Goal: Information Seeking & Learning: Learn about a topic

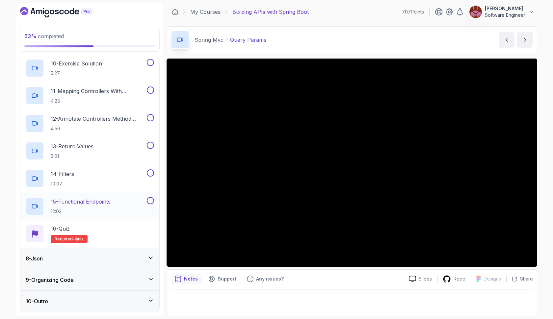
scroll to position [402, 0]
click at [150, 260] on icon at bounding box center [151, 258] width 7 height 7
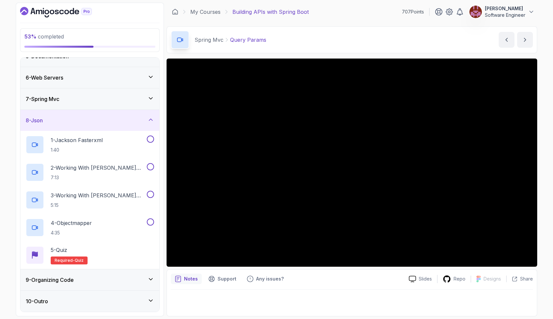
scroll to position [97, 0]
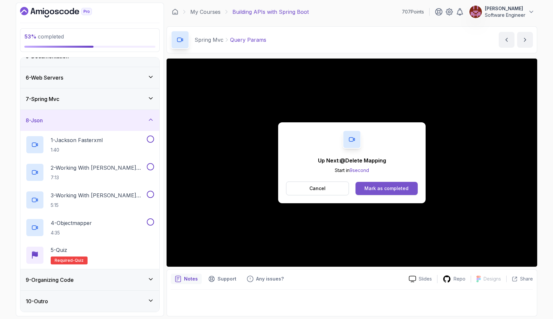
click at [361, 186] on button "Mark as completed" at bounding box center [387, 188] width 62 height 13
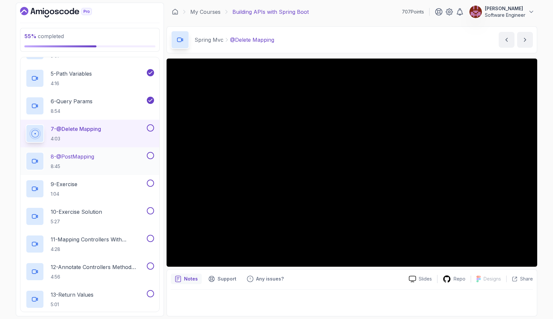
scroll to position [253, 0]
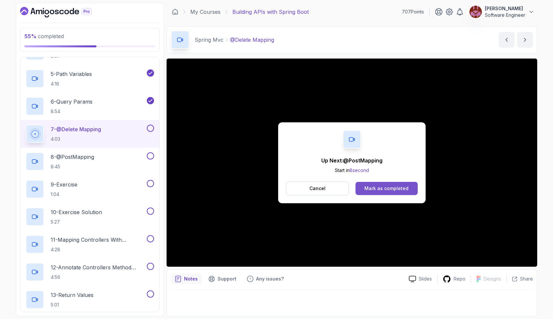
click at [375, 191] on div "Mark as completed" at bounding box center [387, 188] width 44 height 7
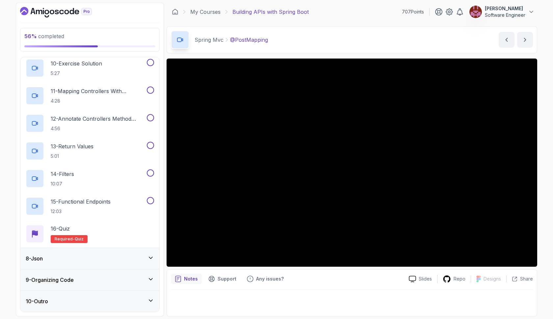
scroll to position [402, 0]
click at [105, 260] on div "8 - Json" at bounding box center [90, 259] width 128 height 8
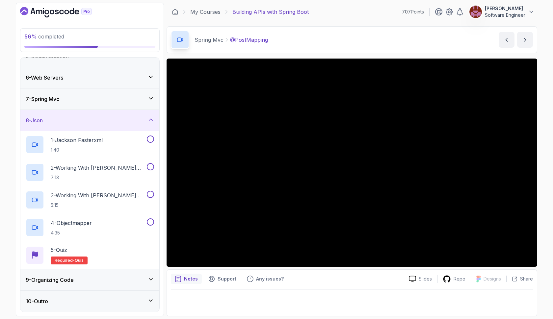
scroll to position [97, 0]
click at [100, 283] on div "9 - Organizing Code" at bounding box center [90, 280] width 128 height 8
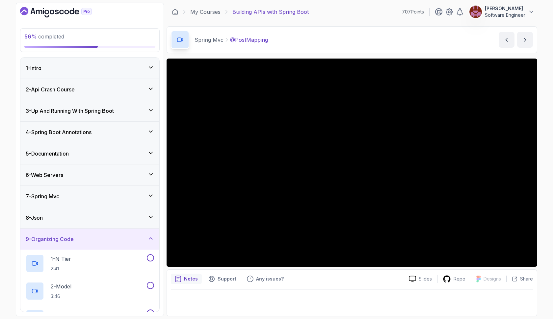
scroll to position [0, 0]
click at [87, 197] on div "7 - Spring Mvc" at bounding box center [90, 197] width 128 height 8
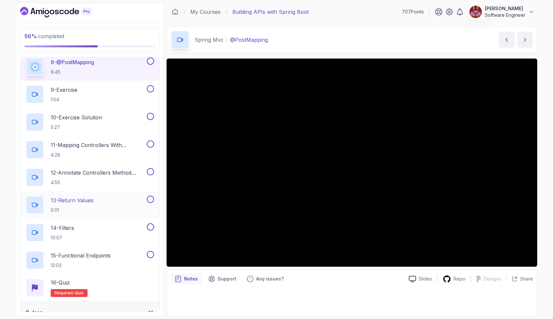
scroll to position [346, 0]
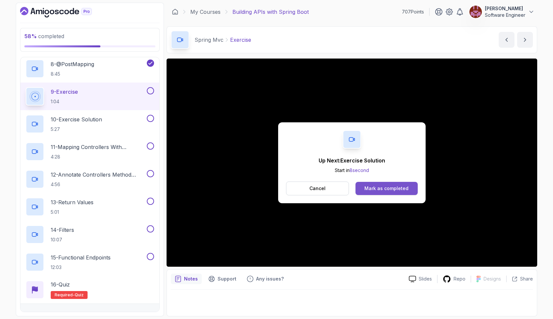
click at [395, 189] on div "Mark as completed" at bounding box center [387, 188] width 44 height 7
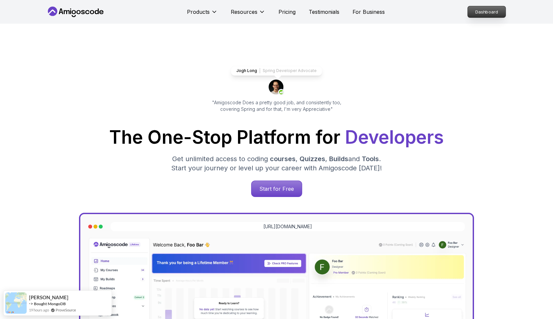
click at [480, 14] on p "Dashboard" at bounding box center [487, 11] width 38 height 11
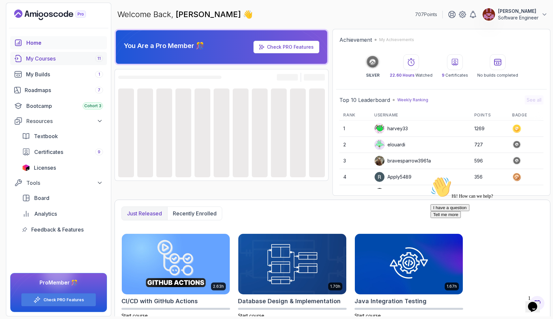
click at [81, 58] on div "My Courses 11" at bounding box center [64, 59] width 77 height 8
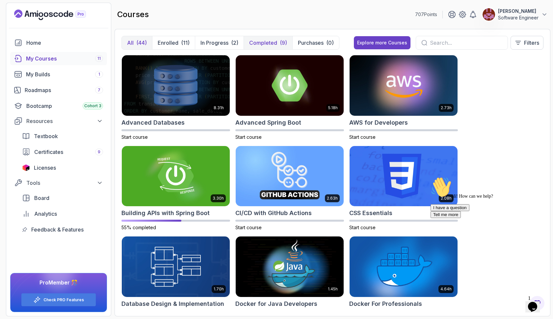
click at [257, 42] on p "Completed" at bounding box center [263, 43] width 28 height 8
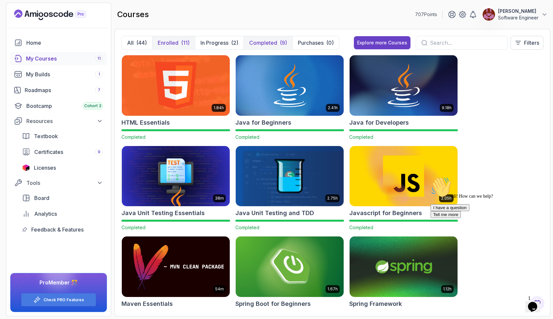
click at [182, 42] on div "(11)" at bounding box center [185, 43] width 9 height 8
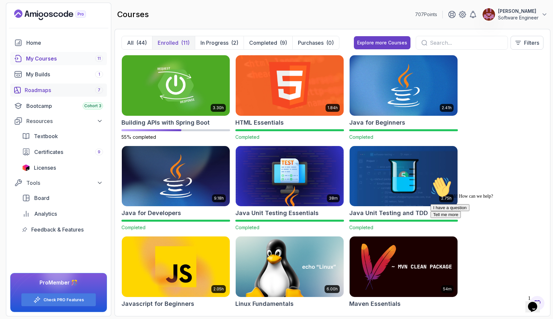
click at [66, 91] on div "Roadmaps 7" at bounding box center [64, 90] width 78 height 8
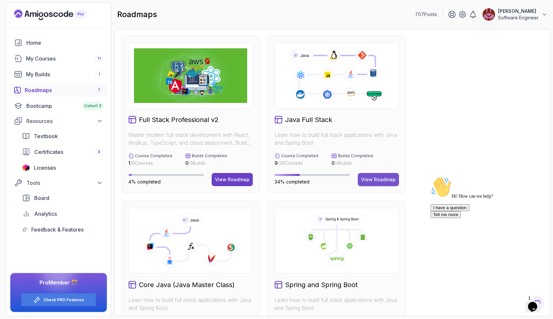
click at [367, 180] on div "View Roadmap" at bounding box center [378, 180] width 35 height 7
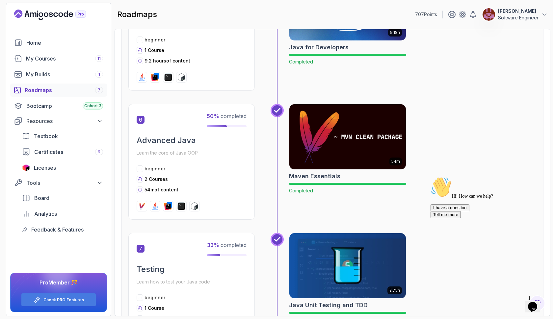
scroll to position [798, 0]
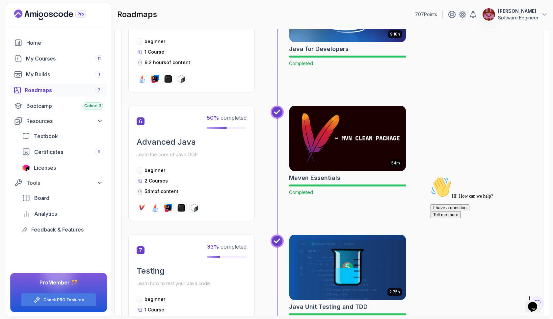
click at [159, 143] on h2 "Advanced Java" at bounding box center [192, 142] width 110 height 11
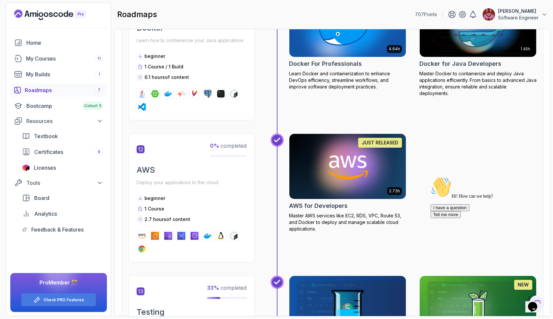
scroll to position [1831, 0]
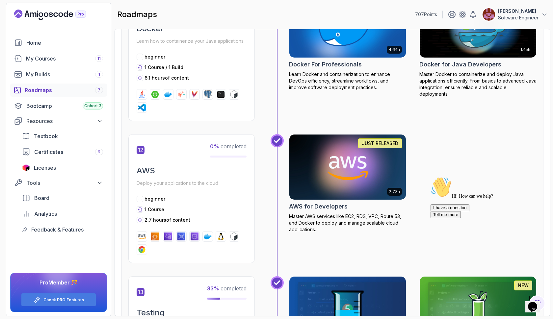
click at [76, 90] on div "Roadmaps 7" at bounding box center [64, 90] width 78 height 8
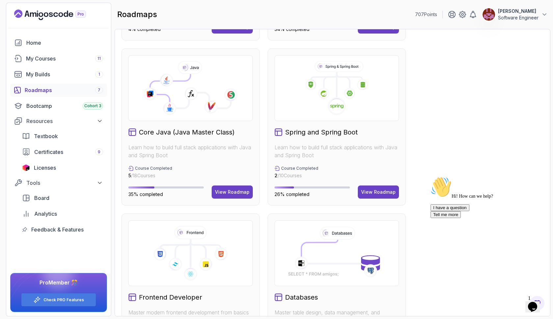
scroll to position [216, 0]
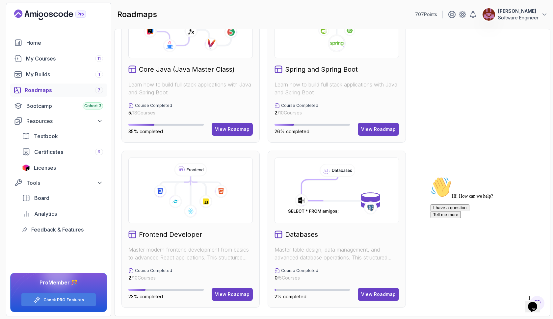
click at [180, 71] on h2 "Core Java (Java Master Class)" at bounding box center [187, 69] width 96 height 9
click at [227, 130] on div "View Roadmap" at bounding box center [232, 129] width 35 height 7
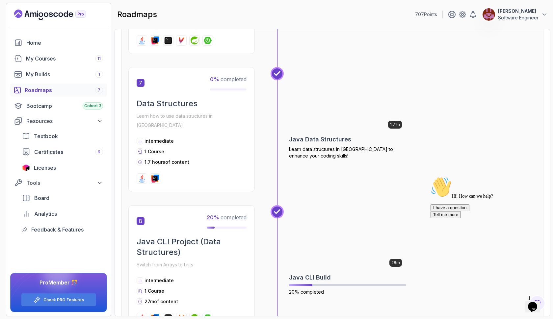
scroll to position [908, 0]
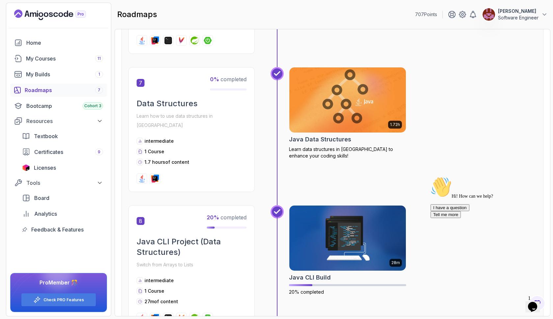
click at [306, 107] on img at bounding box center [348, 100] width 123 height 69
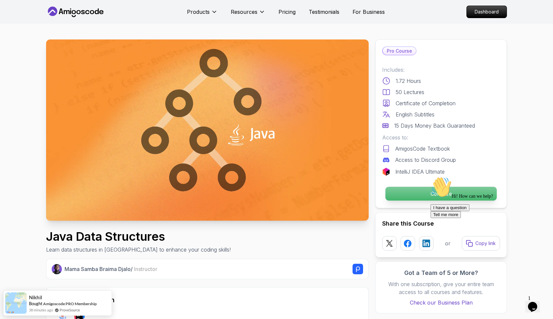
click at [392, 193] on p "Continue" at bounding box center [441, 194] width 111 height 14
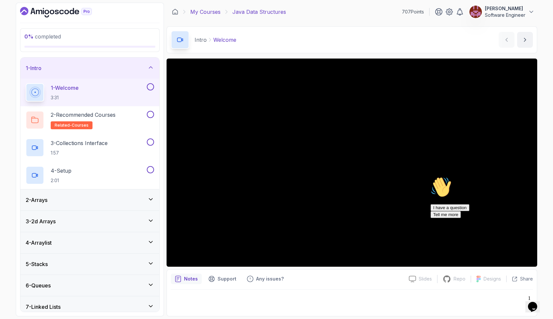
click at [199, 10] on link "My Courses" at bounding box center [205, 12] width 30 height 8
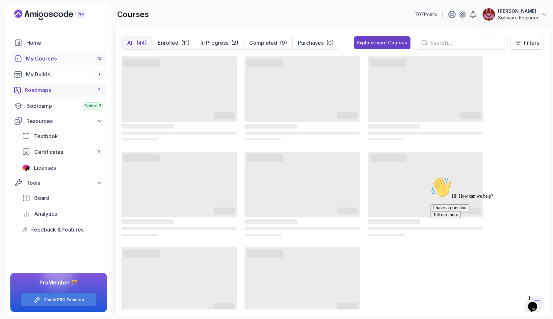
click at [80, 91] on div "Roadmaps 7" at bounding box center [64, 90] width 78 height 8
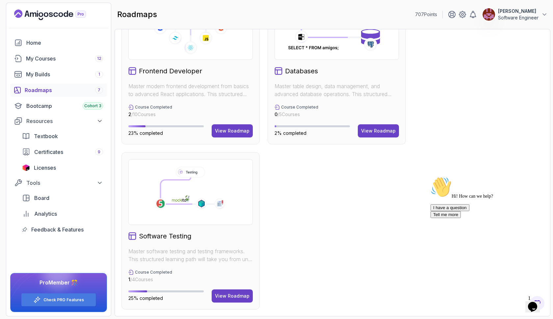
scroll to position [379, 0]
click at [375, 131] on div "View Roadmap" at bounding box center [378, 131] width 35 height 7
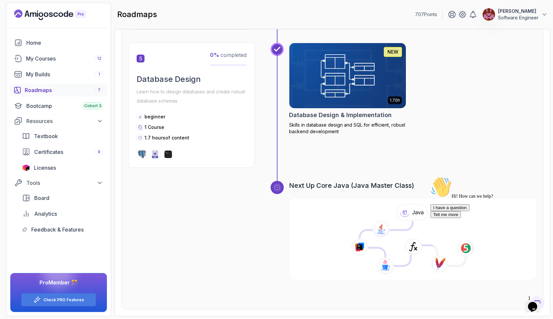
scroll to position [713, 0]
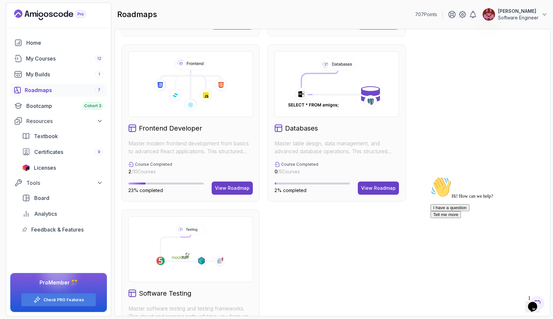
scroll to position [331, 0]
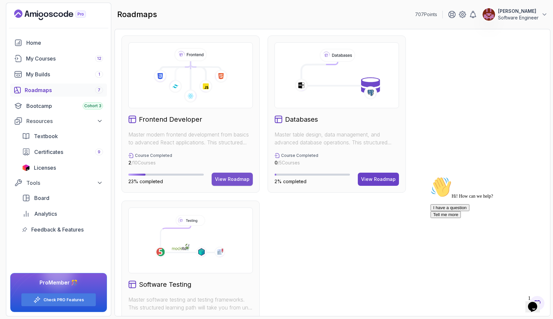
click at [222, 178] on div "View Roadmap" at bounding box center [232, 179] width 35 height 7
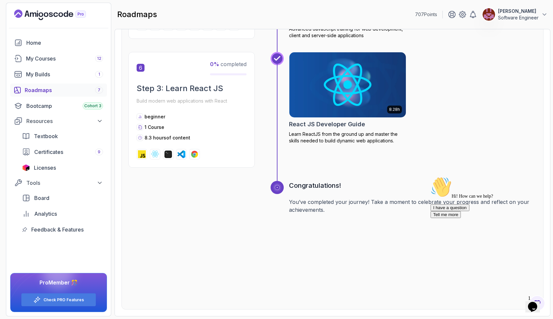
scroll to position [876, 0]
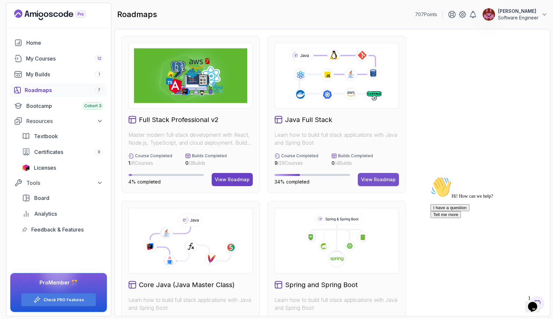
click at [368, 178] on div "View Roadmap" at bounding box center [378, 180] width 35 height 7
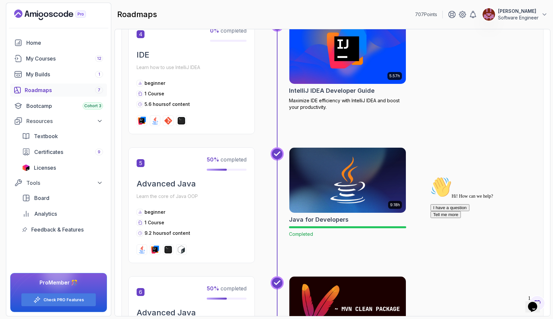
scroll to position [627, 0]
